Goal: Check status

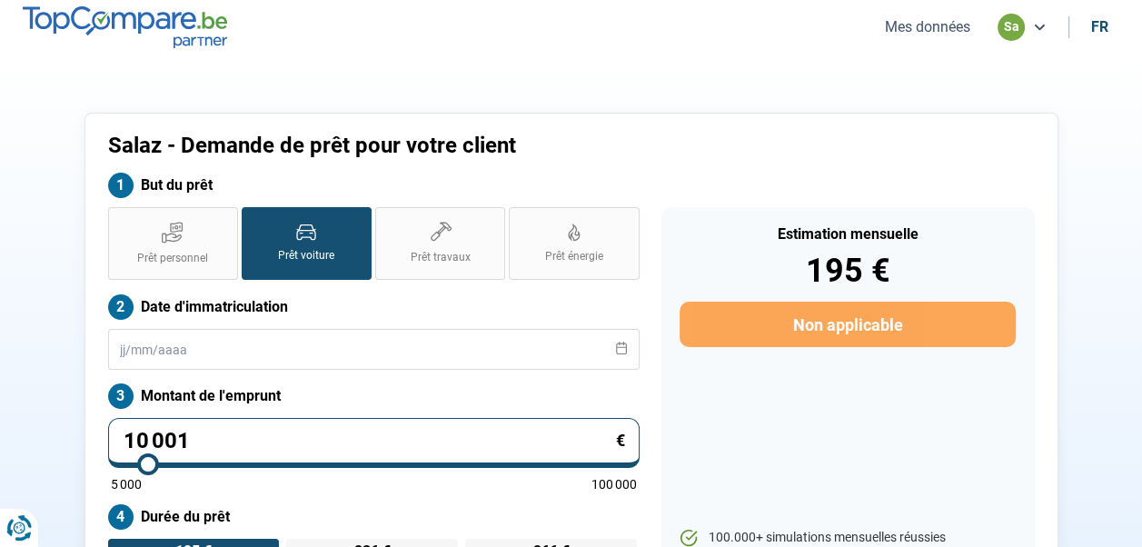
click at [886, 28] on button "Mes données" at bounding box center [928, 26] width 96 height 19
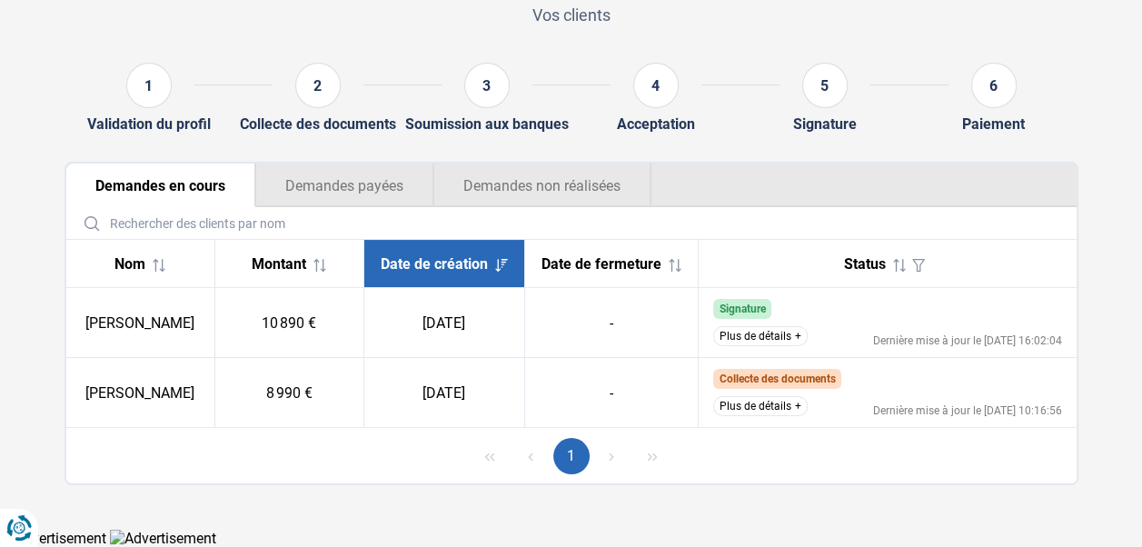
scroll to position [139, 0]
click at [767, 332] on button "Plus de détails" at bounding box center [760, 336] width 94 height 20
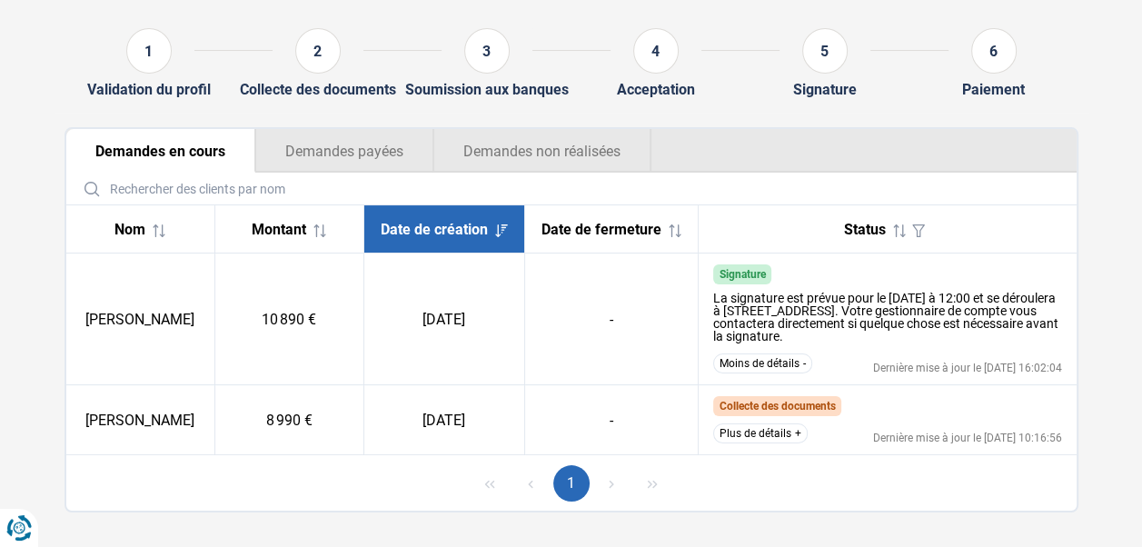
scroll to position [201, 0]
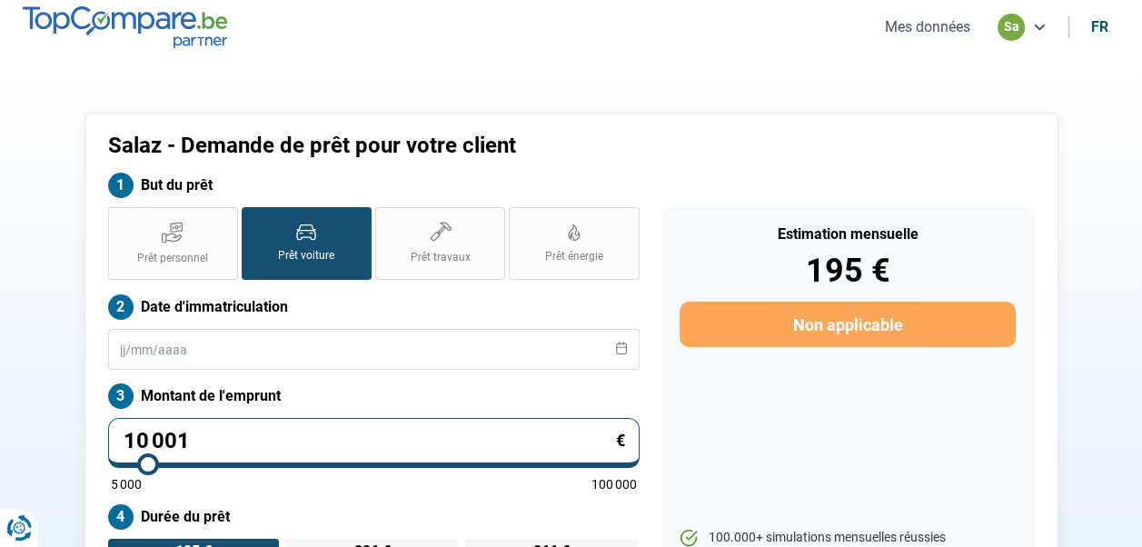
click at [919, 27] on button "Mes données" at bounding box center [928, 26] width 96 height 19
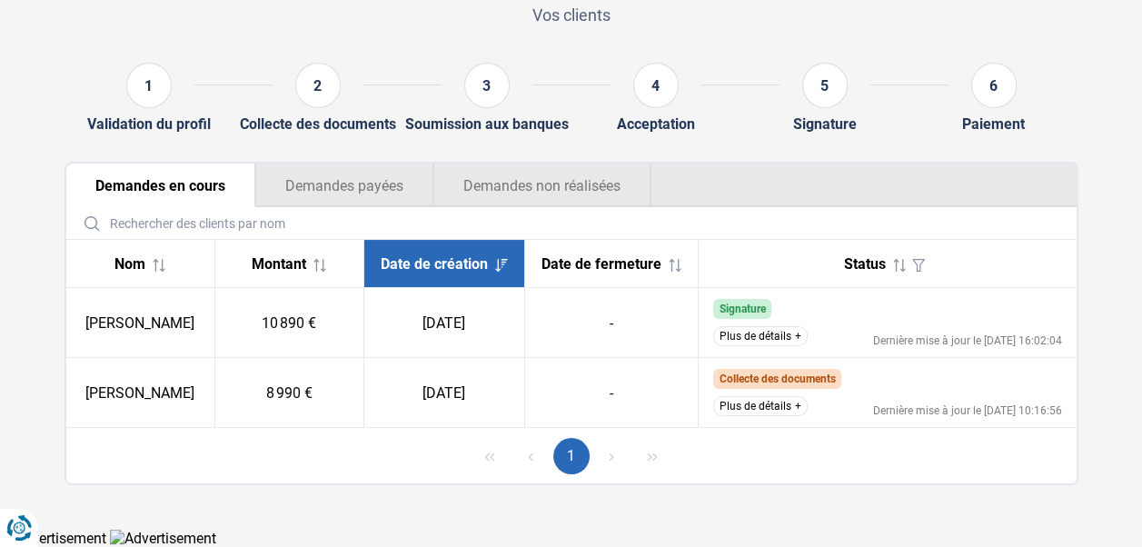
scroll to position [139, 0]
click at [732, 404] on button "Plus de détails" at bounding box center [760, 406] width 94 height 20
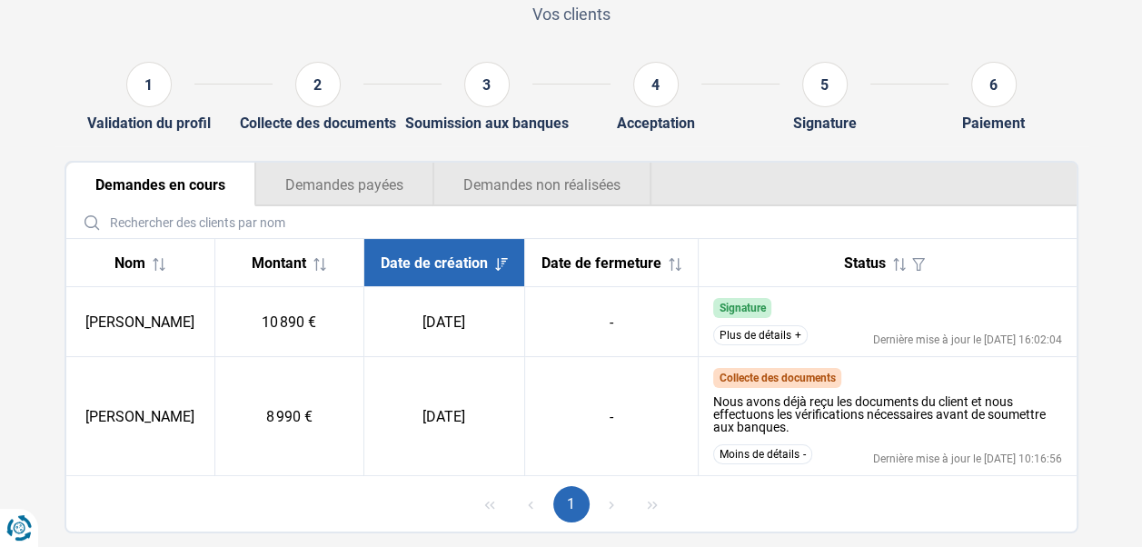
scroll to position [188, 0]
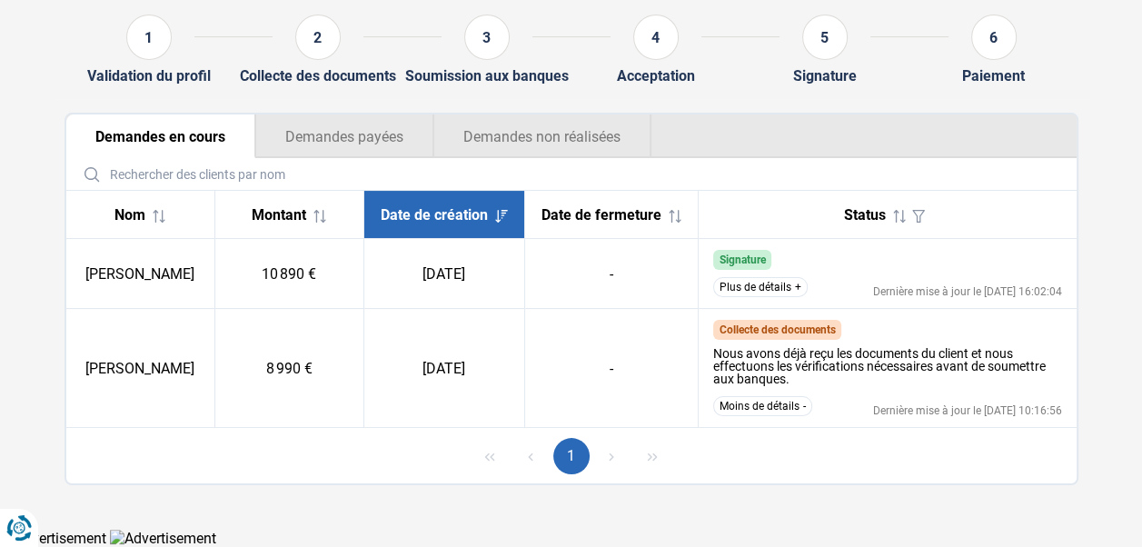
click at [763, 405] on button "Moins de détails" at bounding box center [762, 406] width 99 height 20
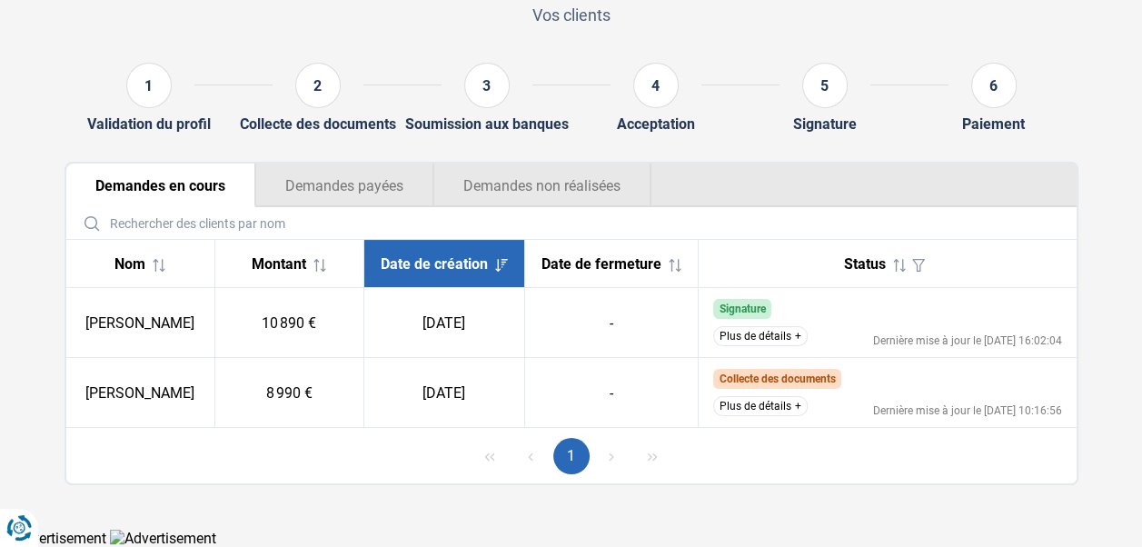
click at [767, 403] on button "Plus de détails" at bounding box center [760, 406] width 94 height 20
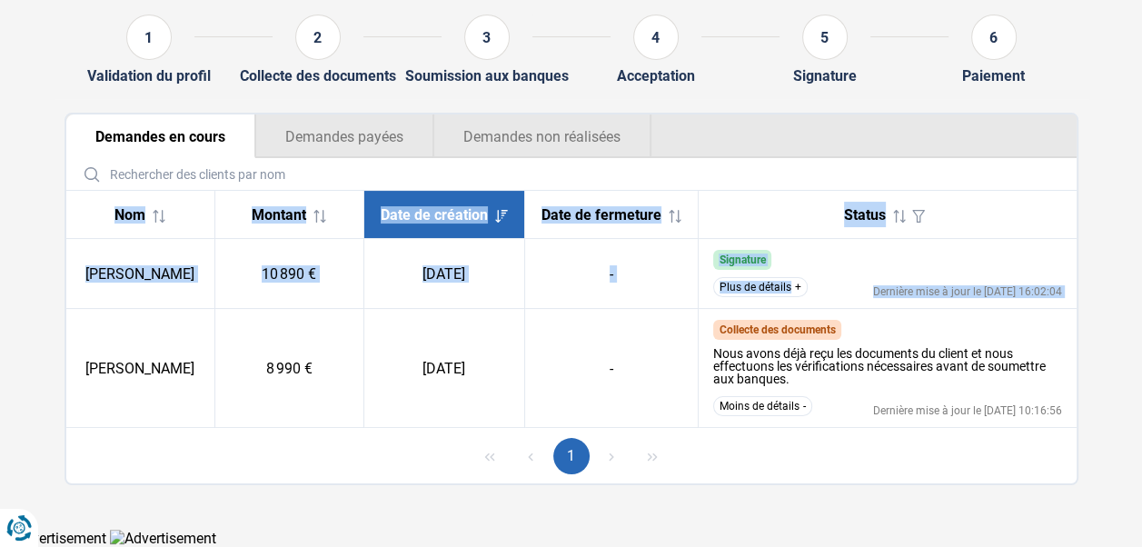
drag, startPoint x: 82, startPoint y: 366, endPoint x: 1098, endPoint y: 422, distance: 1018.2
click at [1095, 421] on section "Résumé de vos demandes Vos clients 1 Validation du profil 2 Collecte des docume…" at bounding box center [571, 197] width 1142 height 661
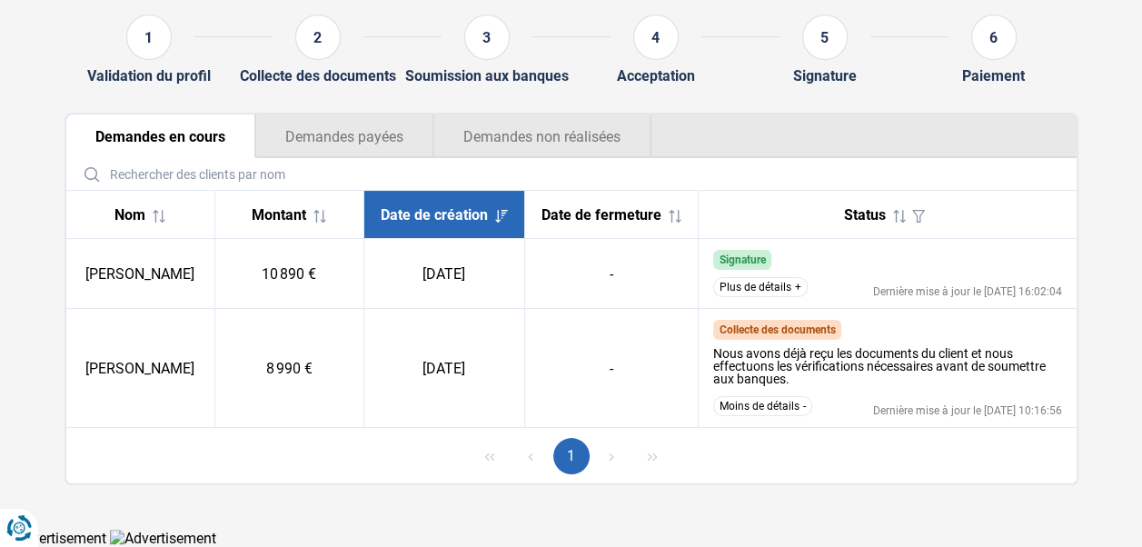
drag, startPoint x: 1098, startPoint y: 422, endPoint x: 1113, endPoint y: 461, distance: 41.7
click at [1113, 461] on section "Résumé de vos demandes Vos clients 1 Validation du profil 2 Collecte des docume…" at bounding box center [571, 197] width 1142 height 661
